Goal: Learn about a topic: Learn about a topic

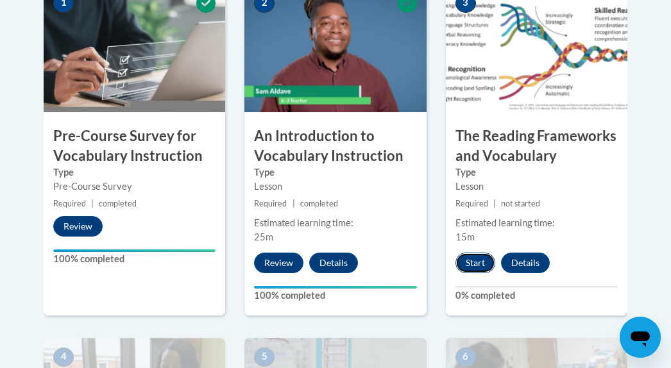
click at [476, 262] on button "Start" at bounding box center [476, 263] width 40 height 21
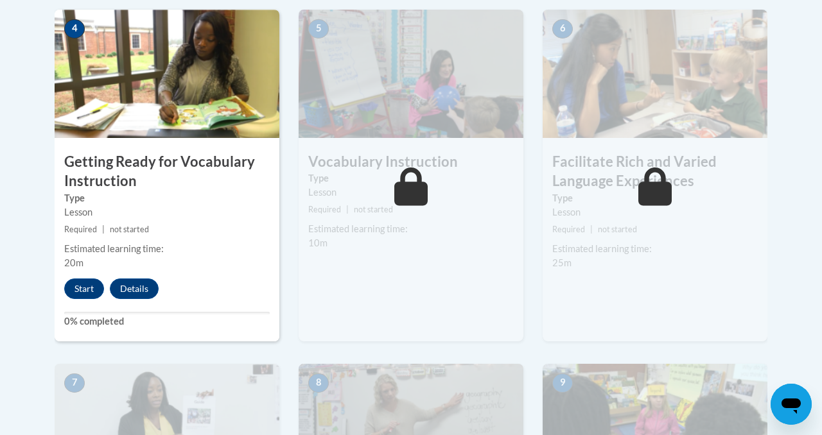
scroll to position [777, 0]
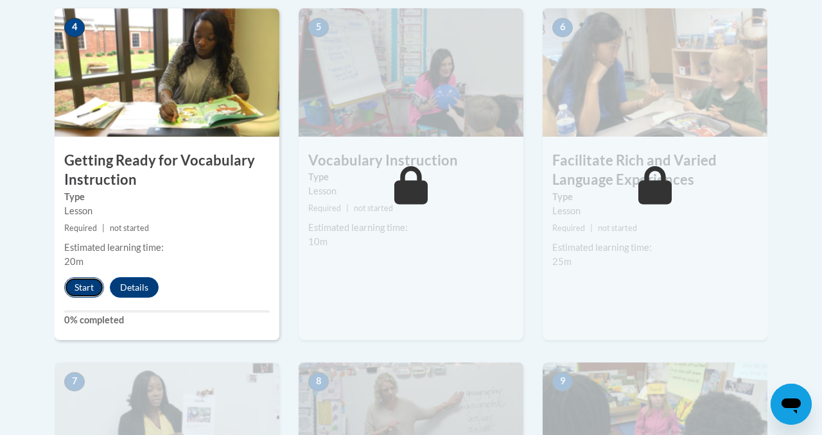
click at [85, 284] on button "Start" at bounding box center [84, 287] width 40 height 21
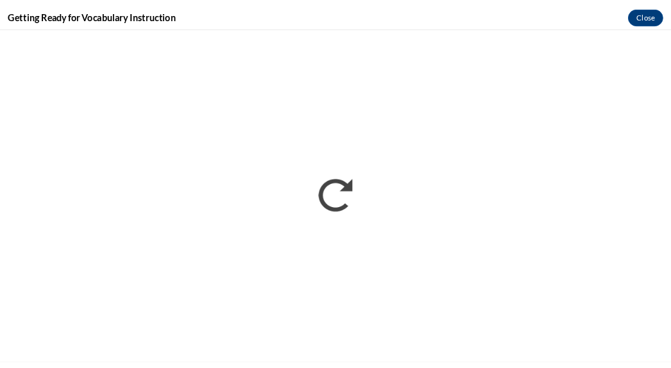
scroll to position [0, 0]
